Goal: Information Seeking & Learning: Learn about a topic

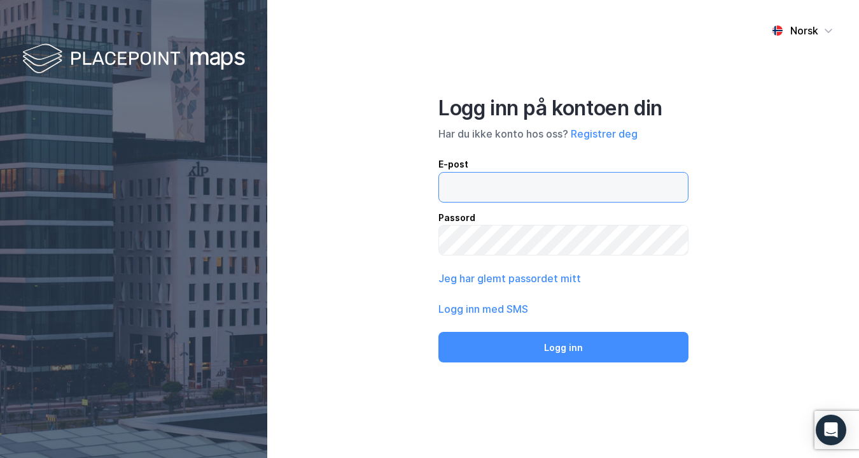
click at [475, 178] on input "email" at bounding box center [563, 187] width 249 height 29
type input "[EMAIL_ADDRESS][DOMAIN_NAME]"
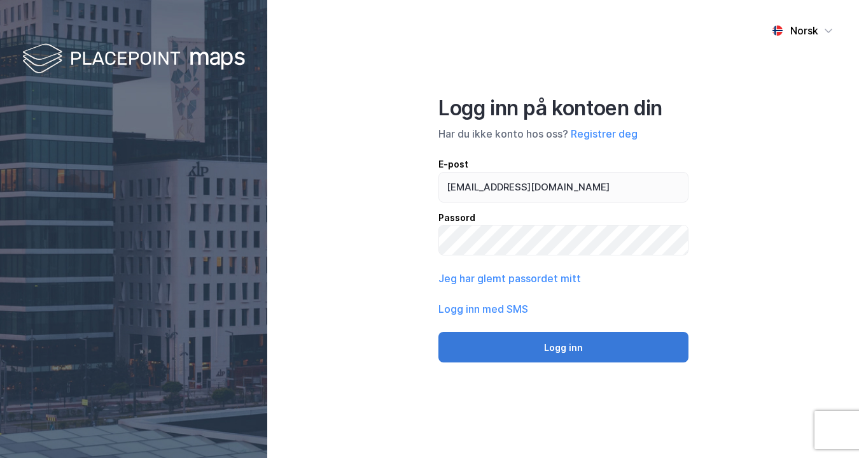
click at [549, 355] on button "Logg inn" at bounding box center [564, 347] width 250 height 31
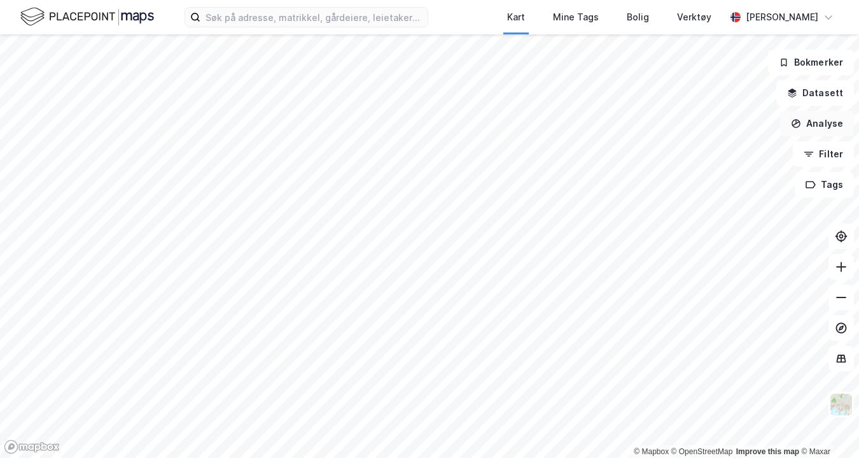
click at [826, 126] on button "Analyse" at bounding box center [818, 123] width 74 height 25
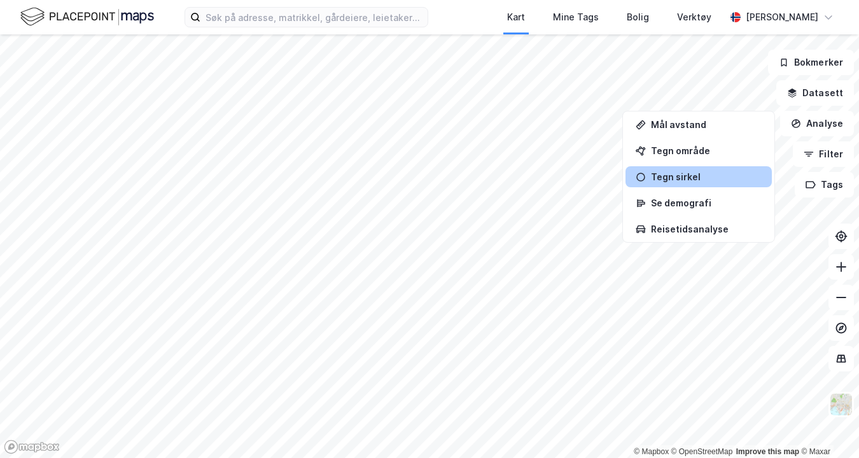
click at [708, 175] on div "Tegn sirkel" at bounding box center [706, 176] width 111 height 11
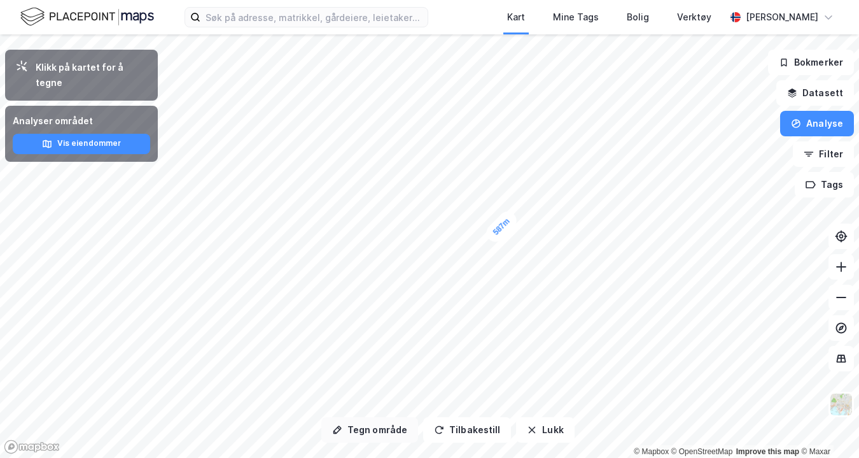
click at [384, 425] on button "Tegn område" at bounding box center [370, 429] width 97 height 25
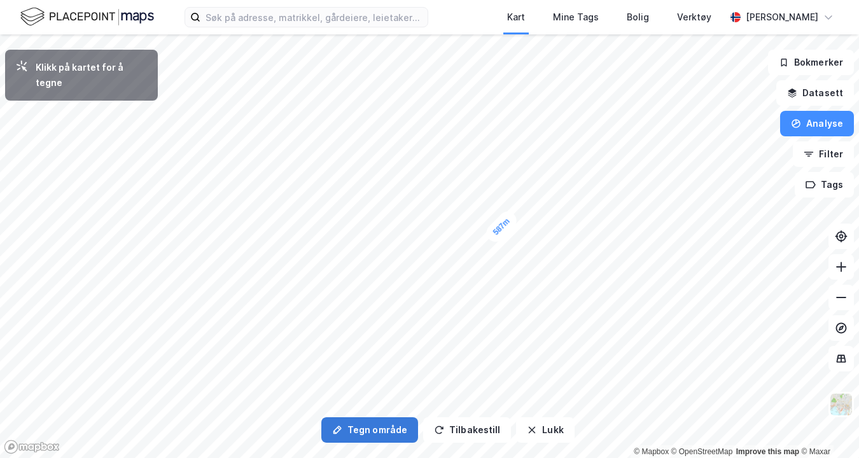
click at [369, 427] on button "Tegn område" at bounding box center [370, 429] width 97 height 25
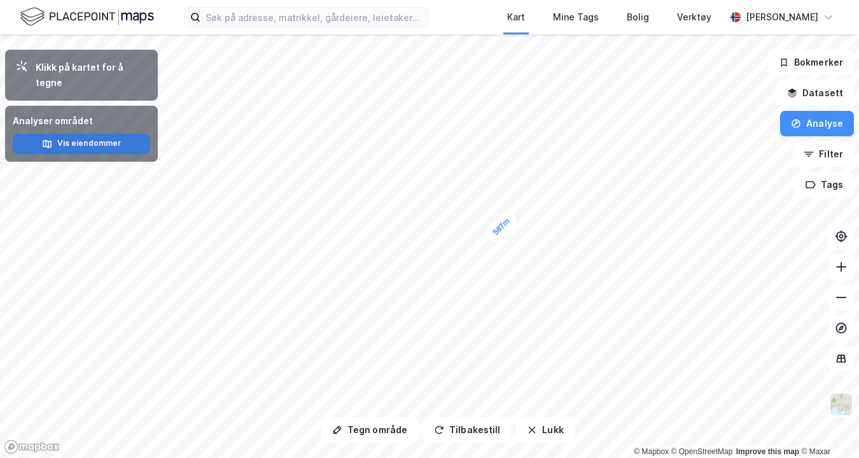
click at [110, 134] on button "Vis eiendommer" at bounding box center [82, 144] width 138 height 20
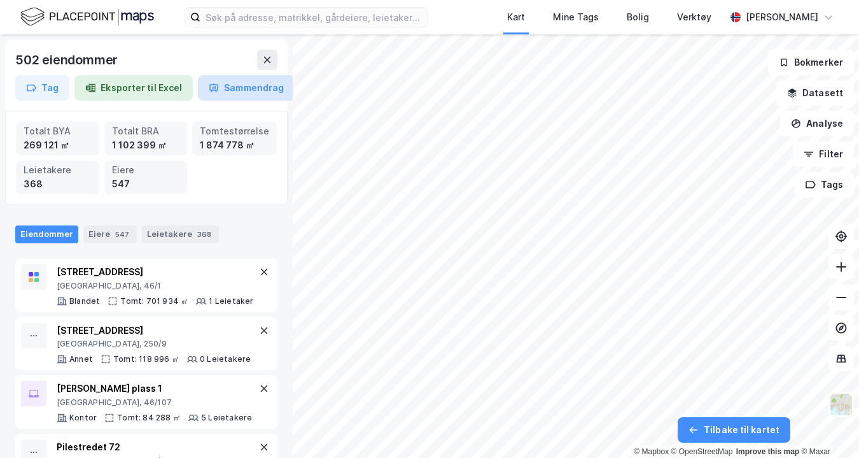
click at [241, 87] on button "Sammendrag" at bounding box center [246, 87] width 97 height 25
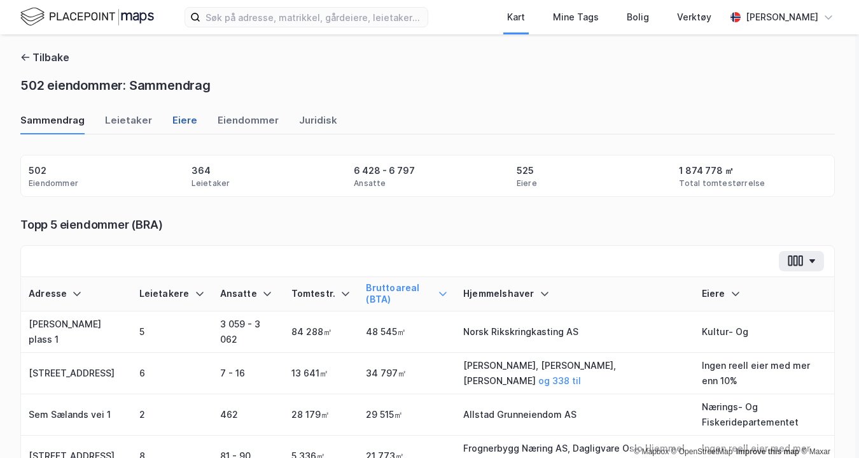
click at [179, 122] on div "Eiere" at bounding box center [185, 123] width 25 height 21
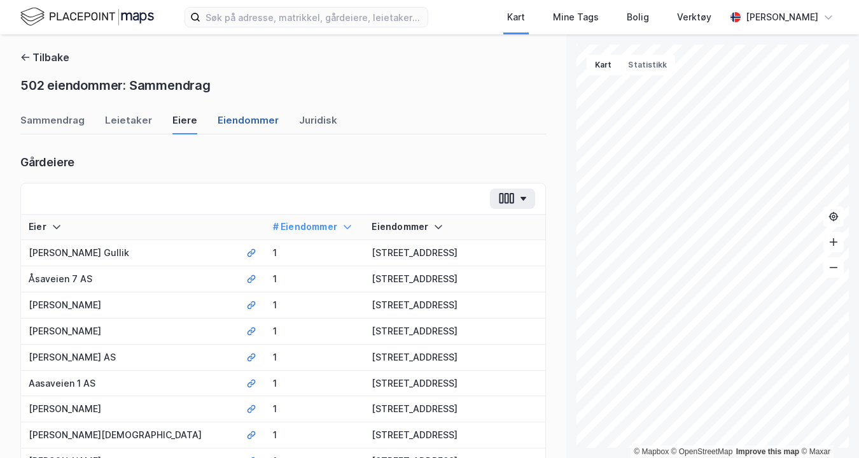
click at [239, 129] on div "Eiendommer" at bounding box center [248, 123] width 61 height 21
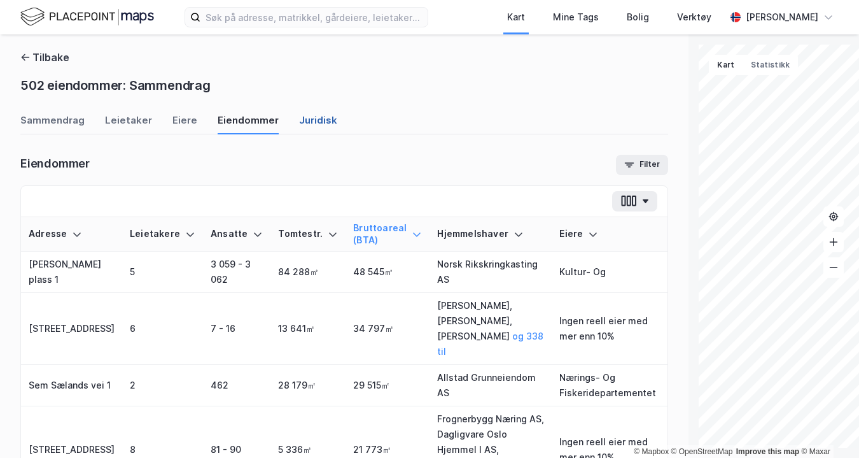
click at [304, 122] on div "Juridisk" at bounding box center [318, 123] width 38 height 21
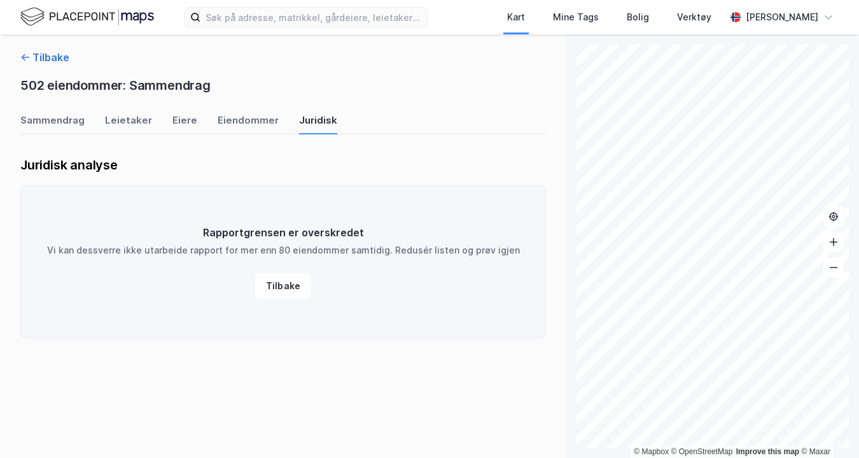
click at [41, 54] on button "Tilbake" at bounding box center [44, 57] width 49 height 15
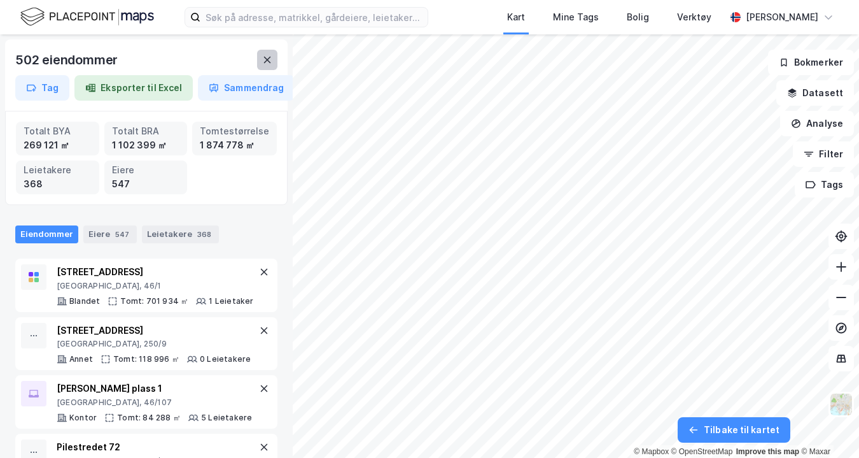
click at [269, 62] on icon at bounding box center [267, 60] width 10 height 10
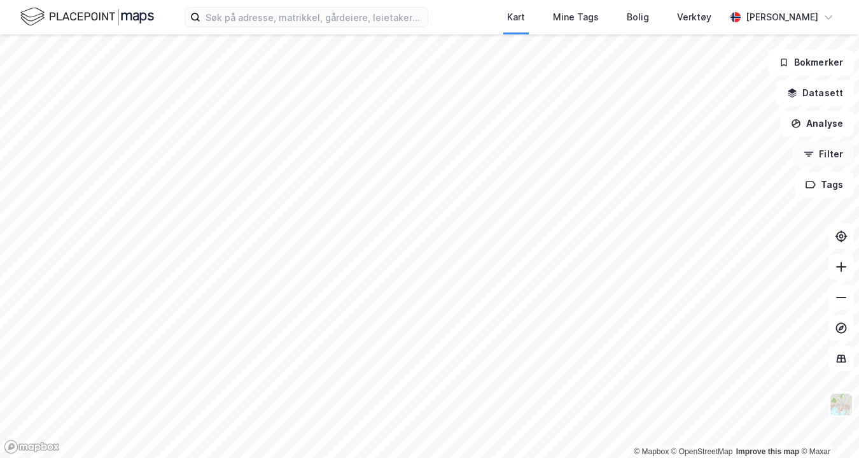
click at [819, 154] on button "Filter" at bounding box center [823, 153] width 61 height 25
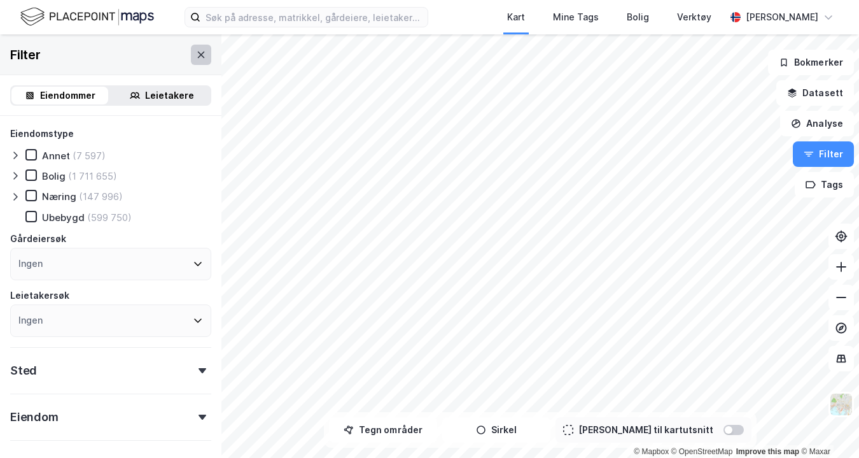
click at [199, 54] on icon at bounding box center [201, 55] width 10 height 10
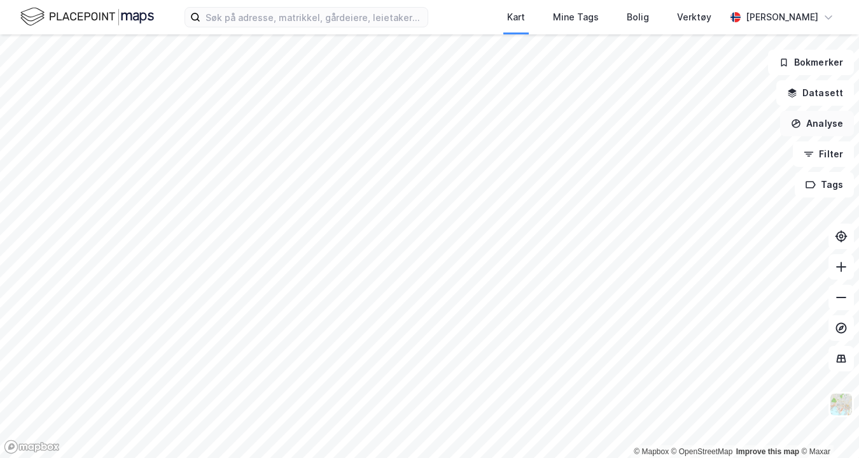
click at [817, 129] on button "Analyse" at bounding box center [818, 123] width 74 height 25
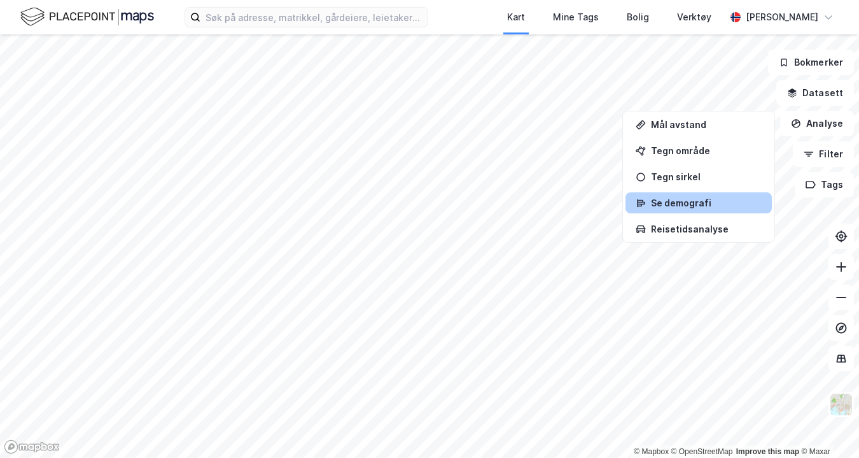
click at [669, 201] on div "Se demografi" at bounding box center [706, 202] width 111 height 11
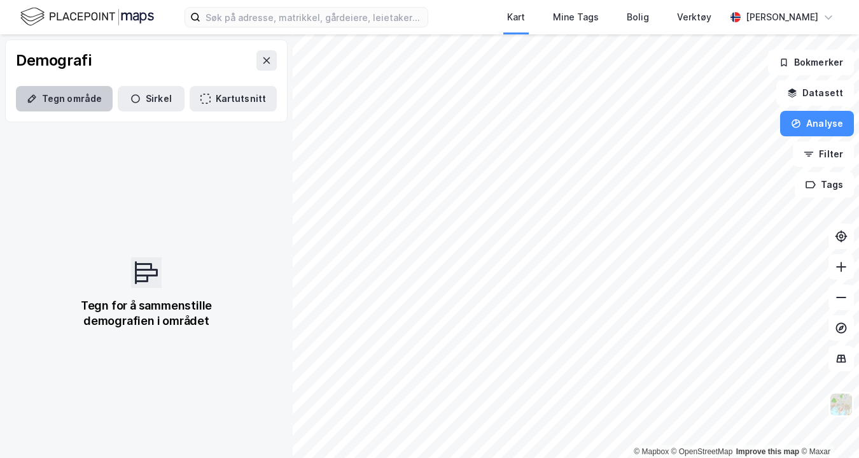
click at [61, 105] on button "Tegn område" at bounding box center [64, 98] width 97 height 25
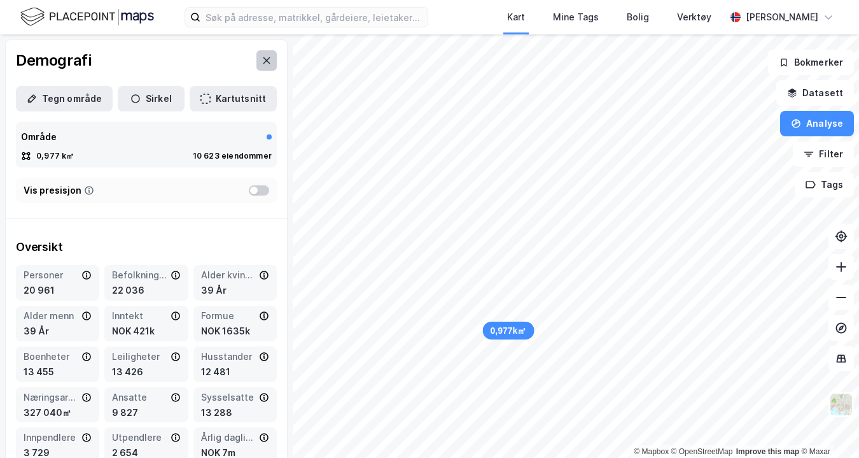
click at [269, 57] on icon at bounding box center [267, 60] width 7 height 6
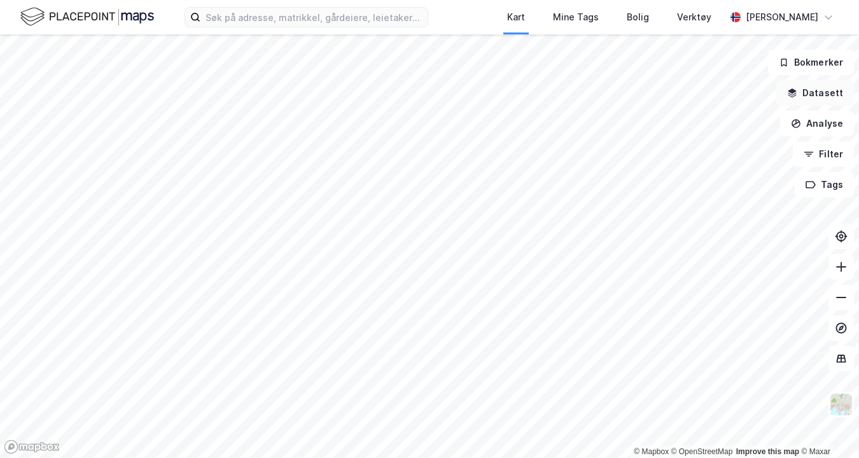
click at [824, 89] on button "Datasett" at bounding box center [816, 92] width 78 height 25
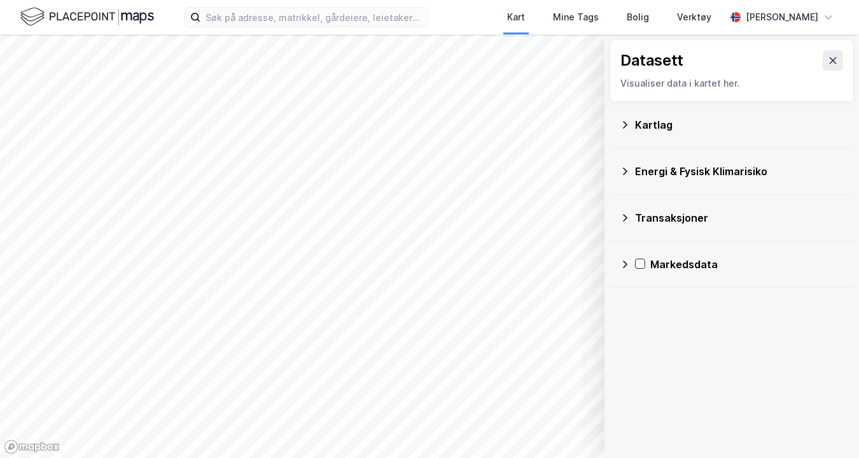
click at [619, 220] on div "Transaksjoner" at bounding box center [732, 218] width 244 height 46
click at [626, 218] on icon at bounding box center [625, 218] width 4 height 8
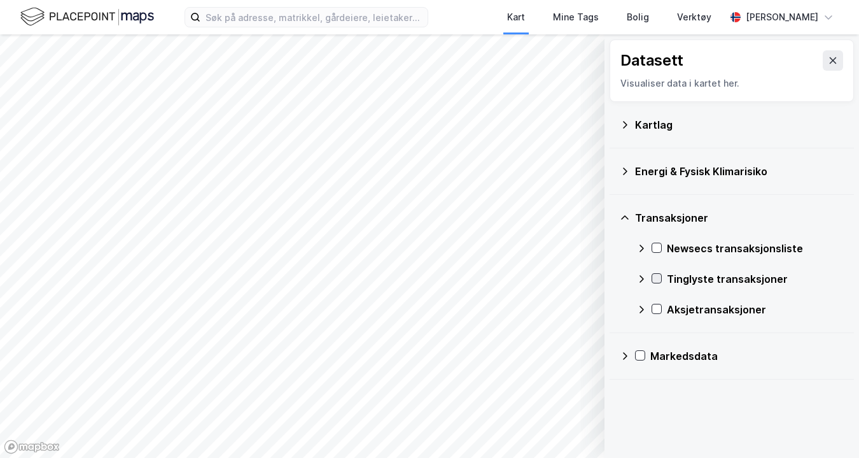
click at [657, 280] on icon at bounding box center [657, 278] width 9 height 9
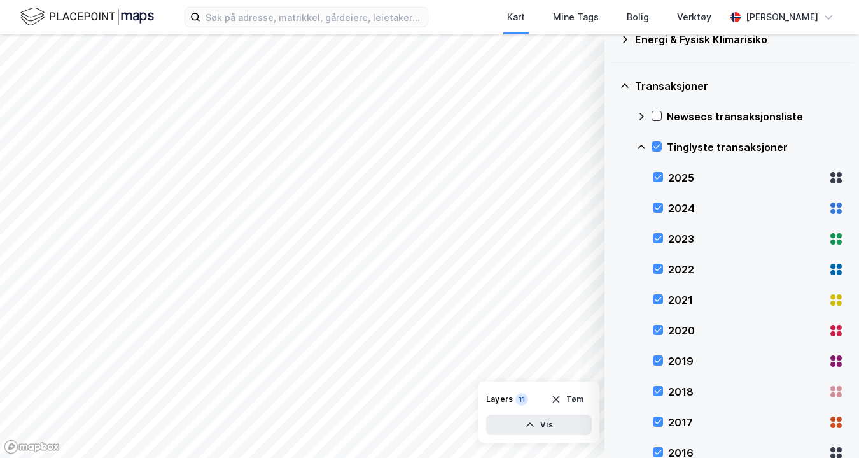
scroll to position [187, 0]
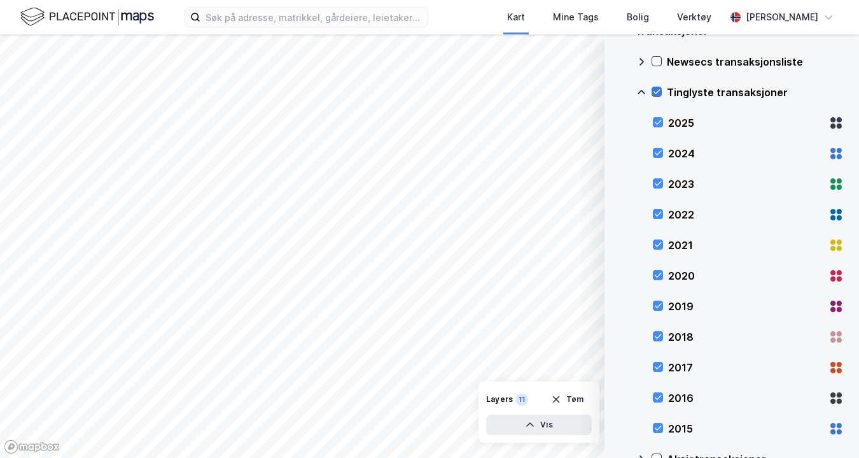
click at [658, 89] on icon at bounding box center [657, 91] width 9 height 9
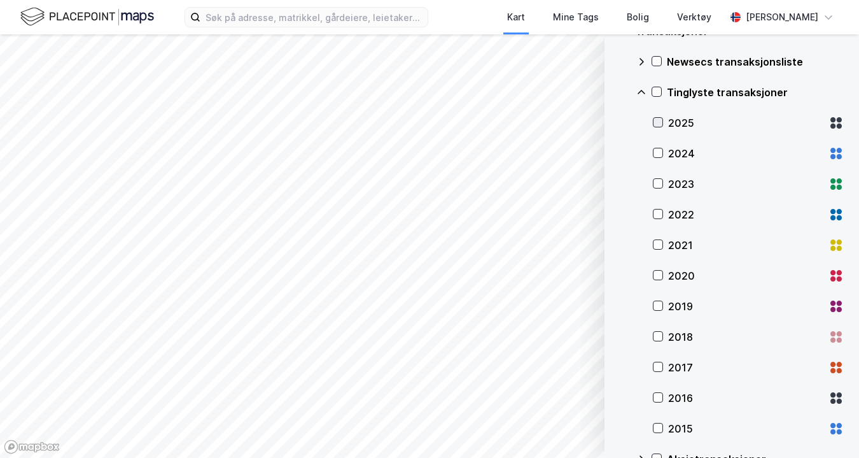
click at [656, 124] on icon at bounding box center [658, 122] width 7 height 4
click at [657, 155] on icon at bounding box center [658, 152] width 9 height 9
click at [658, 189] on div at bounding box center [658, 183] width 10 height 11
click at [658, 219] on div at bounding box center [658, 214] width 10 height 10
click at [660, 213] on icon at bounding box center [658, 214] width 7 height 4
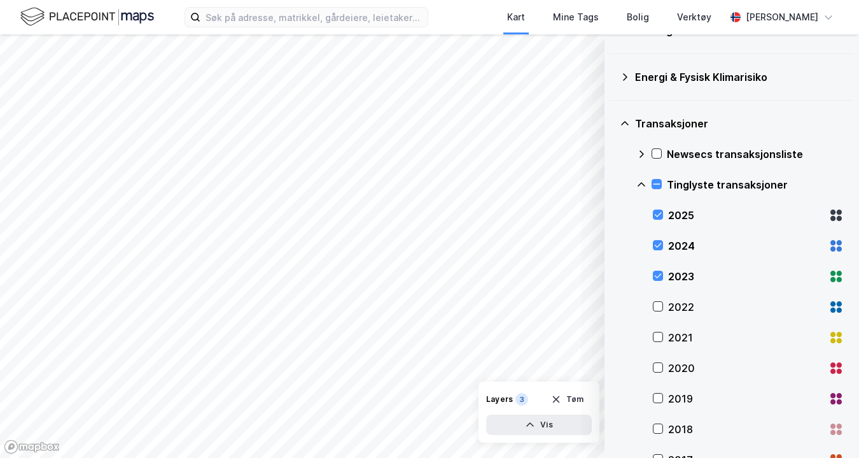
scroll to position [0, 0]
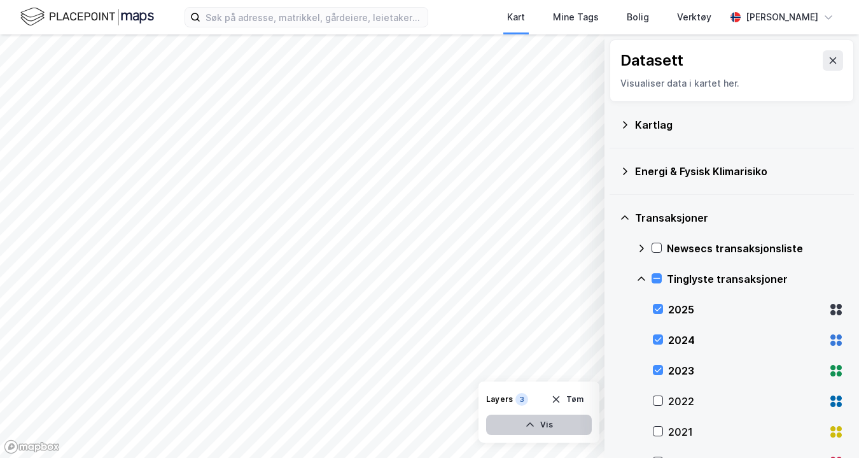
click at [542, 428] on button "Vis" at bounding box center [539, 424] width 106 height 20
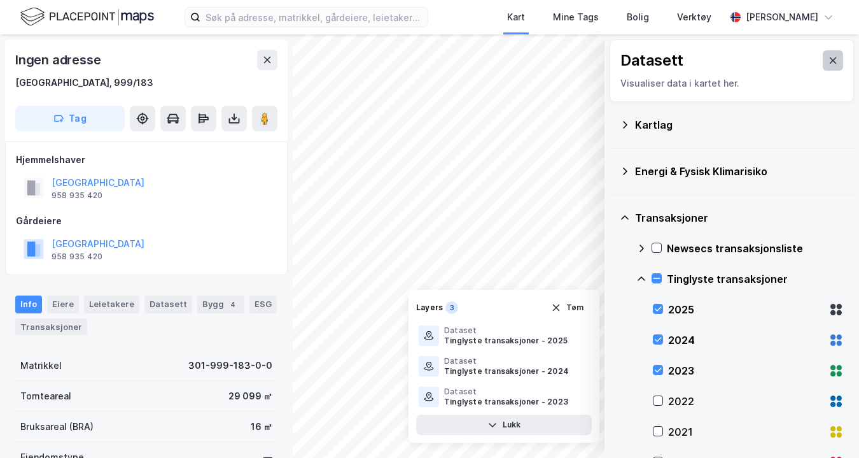
click at [831, 59] on icon at bounding box center [833, 60] width 7 height 6
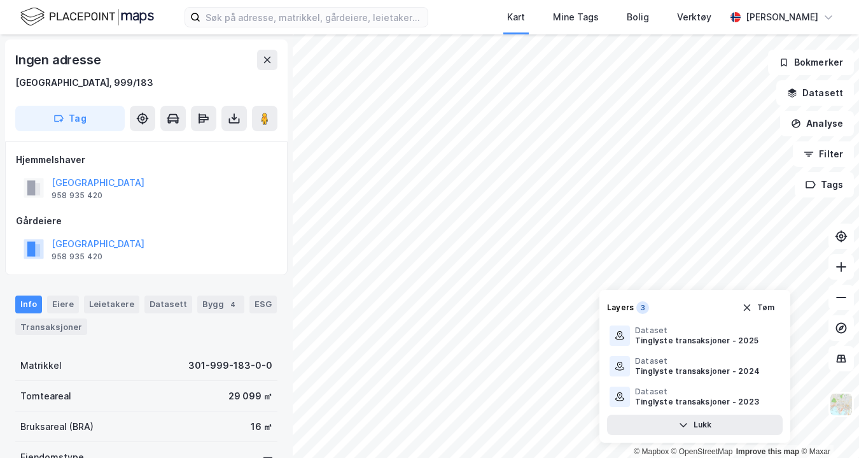
click at [502, 15] on div "Kart Mine Tags Bolig Verktøy [PERSON_NAME]" at bounding box center [429, 17] width 859 height 34
click at [814, 124] on button "Analyse" at bounding box center [818, 123] width 74 height 25
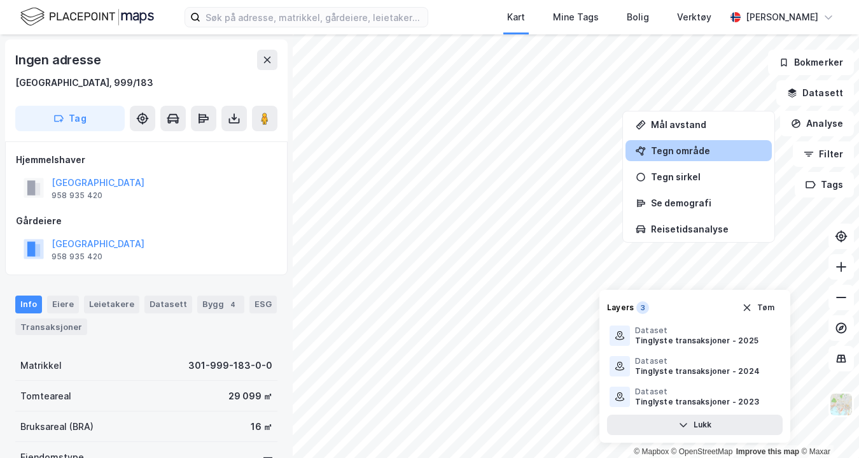
click at [712, 153] on div "Tegn område" at bounding box center [706, 150] width 111 height 11
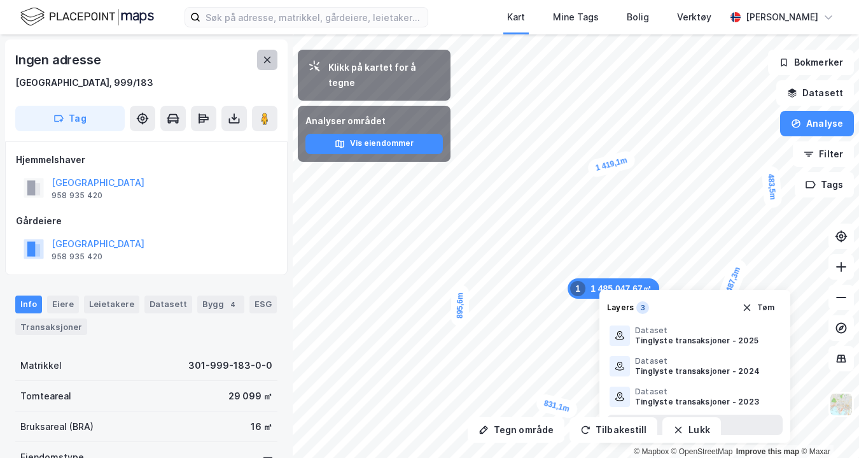
click at [269, 54] on button at bounding box center [267, 60] width 20 height 20
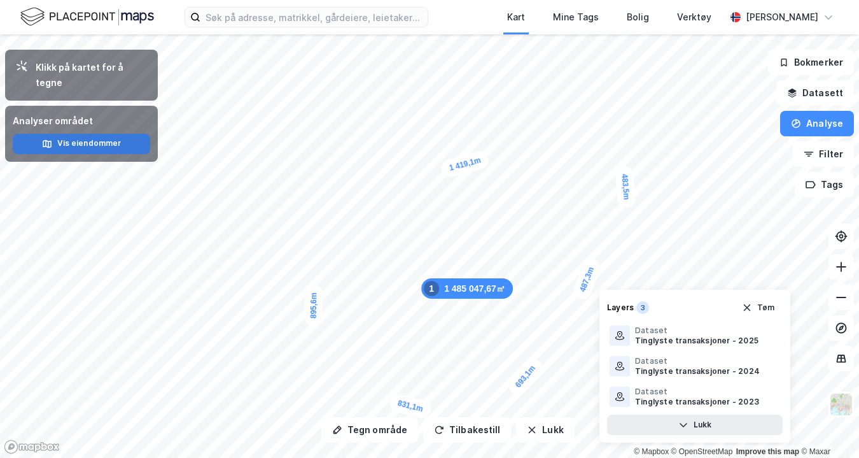
click at [106, 134] on button "Vis eiendommer" at bounding box center [82, 144] width 138 height 20
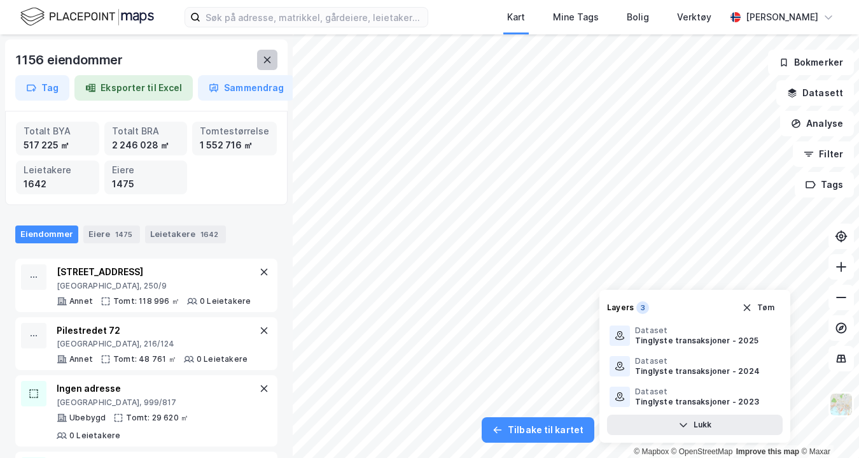
click at [270, 63] on icon at bounding box center [267, 60] width 10 height 10
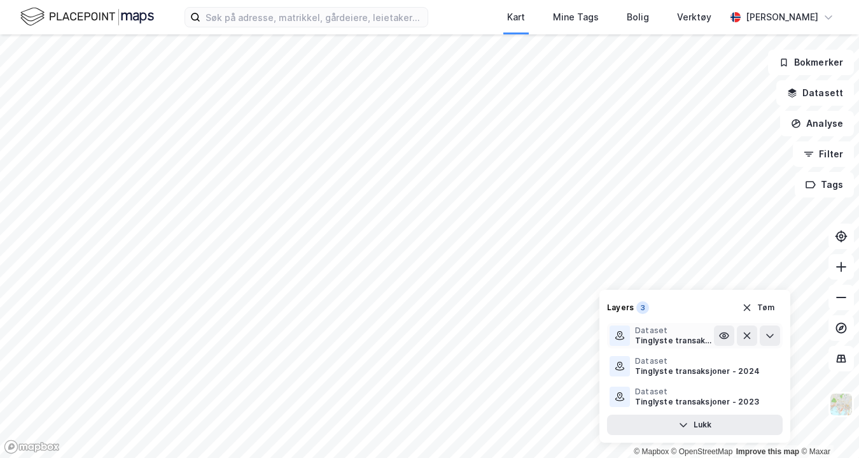
click at [667, 336] on div "Tinglyste transaksjoner - 2025" at bounding box center [674, 341] width 79 height 10
click at [721, 334] on icon at bounding box center [724, 336] width 9 height 6
